Goal: Information Seeking & Learning: Learn about a topic

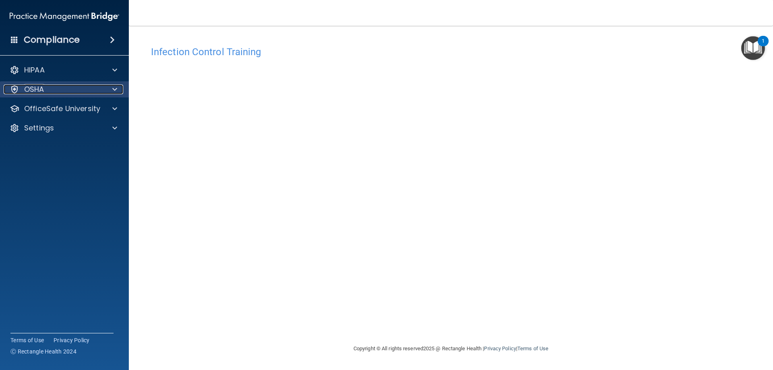
click at [110, 89] on div at bounding box center [113, 90] width 20 height 10
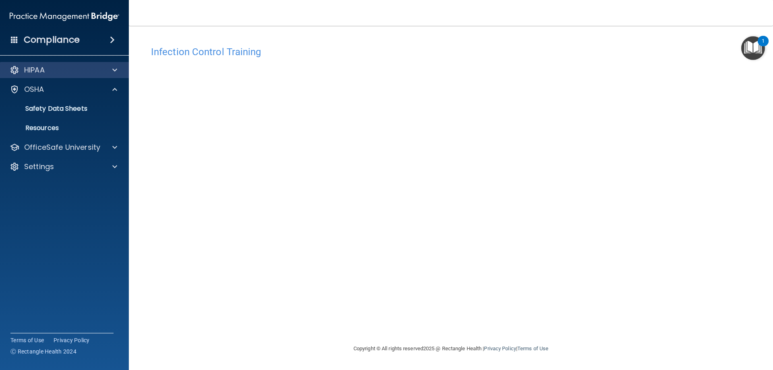
click at [112, 75] on div "HIPAA" at bounding box center [64, 70] width 129 height 16
click at [111, 74] on div at bounding box center [113, 70] width 20 height 10
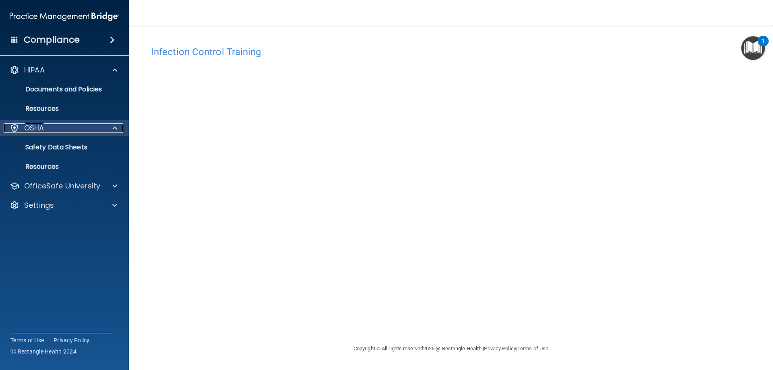
click at [103, 131] on div "OSHA" at bounding box center [54, 128] width 100 height 10
click at [101, 129] on div "OSHA" at bounding box center [54, 128] width 100 height 10
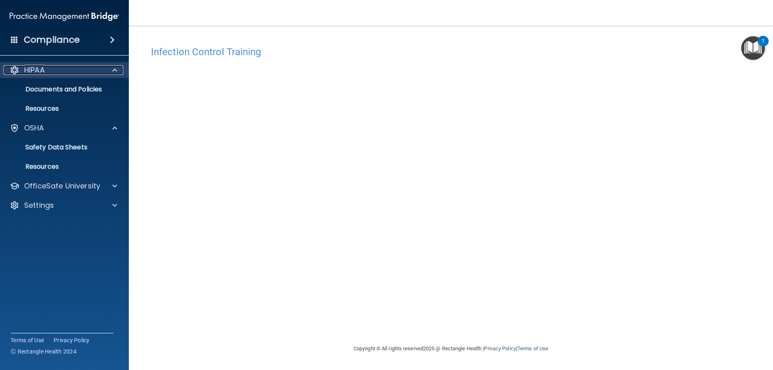
click at [103, 72] on div "HIPAA" at bounding box center [54, 70] width 100 height 10
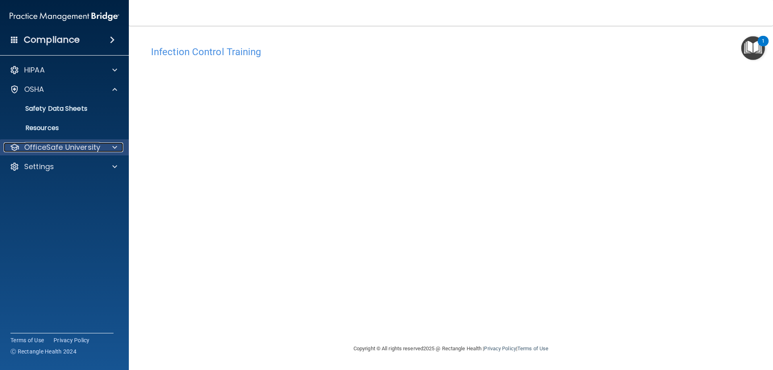
click at [96, 147] on p "OfficeSafe University" at bounding box center [62, 148] width 76 height 10
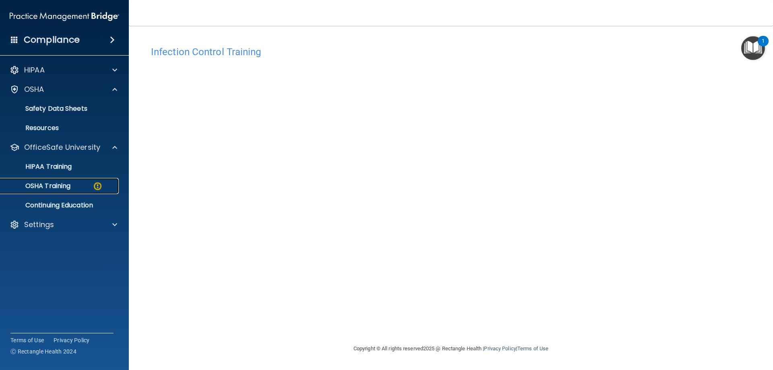
click at [83, 183] on div "OSHA Training" at bounding box center [60, 186] width 110 height 8
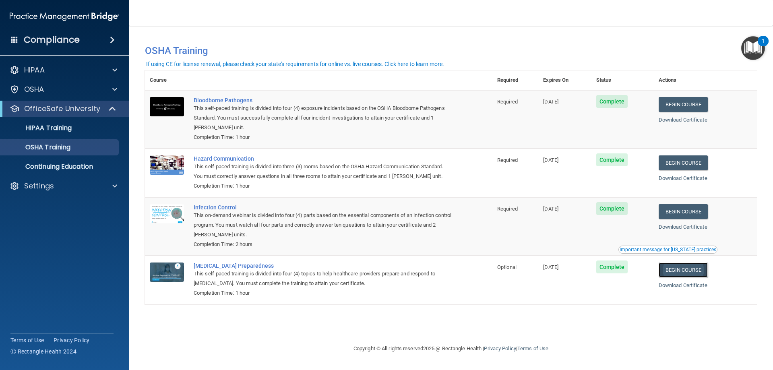
click at [694, 272] on link "Begin Course" at bounding box center [683, 270] width 49 height 15
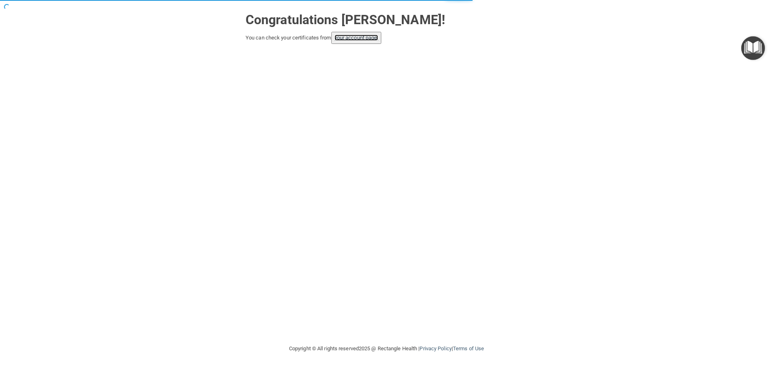
click at [372, 40] on link "your account page!" at bounding box center [357, 38] width 44 height 6
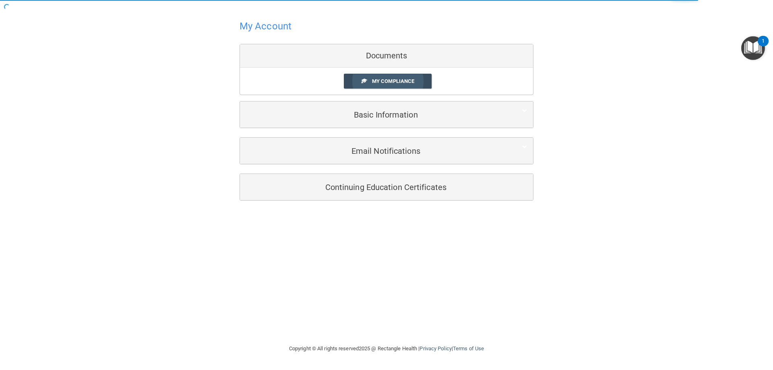
click at [405, 83] on span "My Compliance" at bounding box center [393, 81] width 42 height 6
click at [397, 81] on span "My Compliance" at bounding box center [393, 81] width 42 height 6
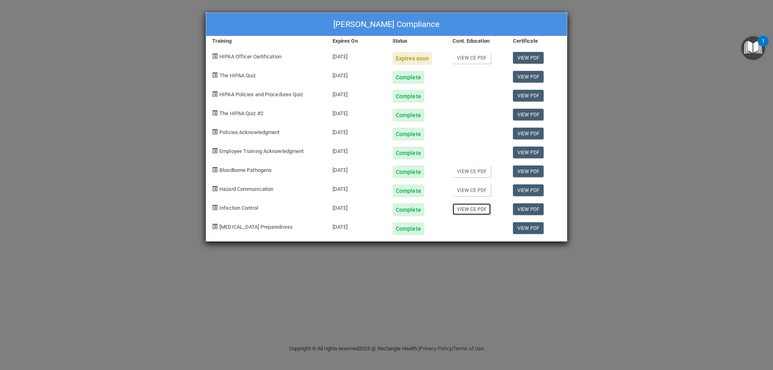
click at [471, 212] on link "View CE PDF" at bounding box center [472, 209] width 38 height 12
click at [133, 76] on div "Maria Barragan's Compliance Training Expires On Status Cont. Education Certific…" at bounding box center [386, 185] width 773 height 370
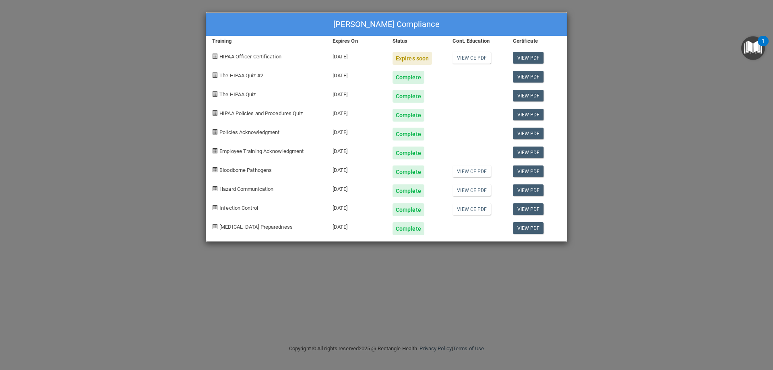
click at [169, 80] on div "Maria Barragan's Compliance Training Expires On Status Cont. Education Certific…" at bounding box center [386, 185] width 773 height 370
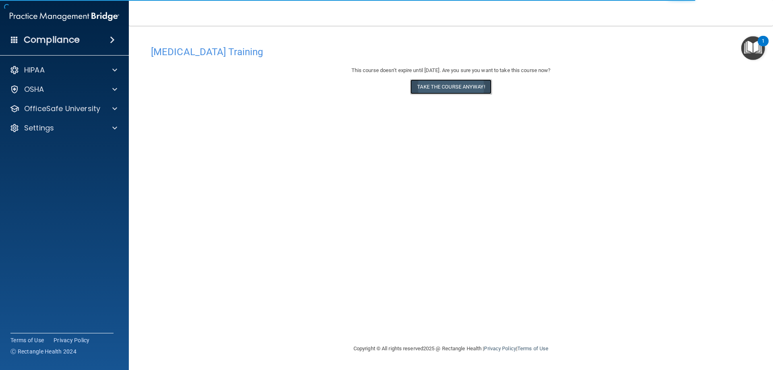
click at [472, 90] on button "Take the course anyway!" at bounding box center [450, 86] width 81 height 15
